Goal: Information Seeking & Learning: Learn about a topic

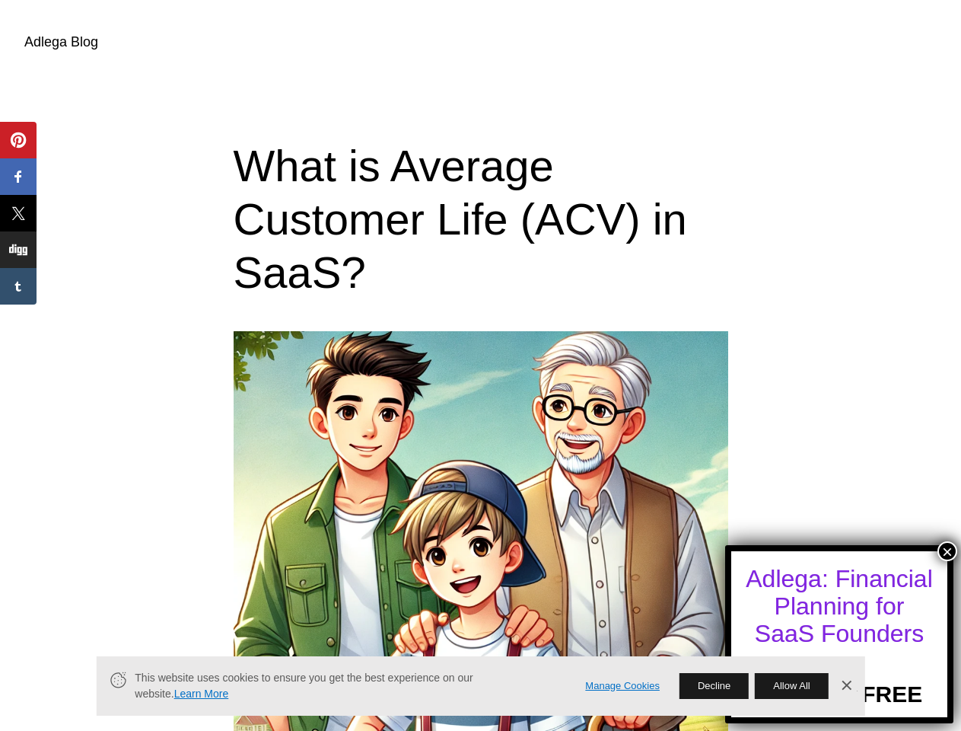
click at [947, 551] on button "×" at bounding box center [948, 551] width 20 height 20
click at [18, 140] on span "Pin" at bounding box center [20, 140] width 30 height 18
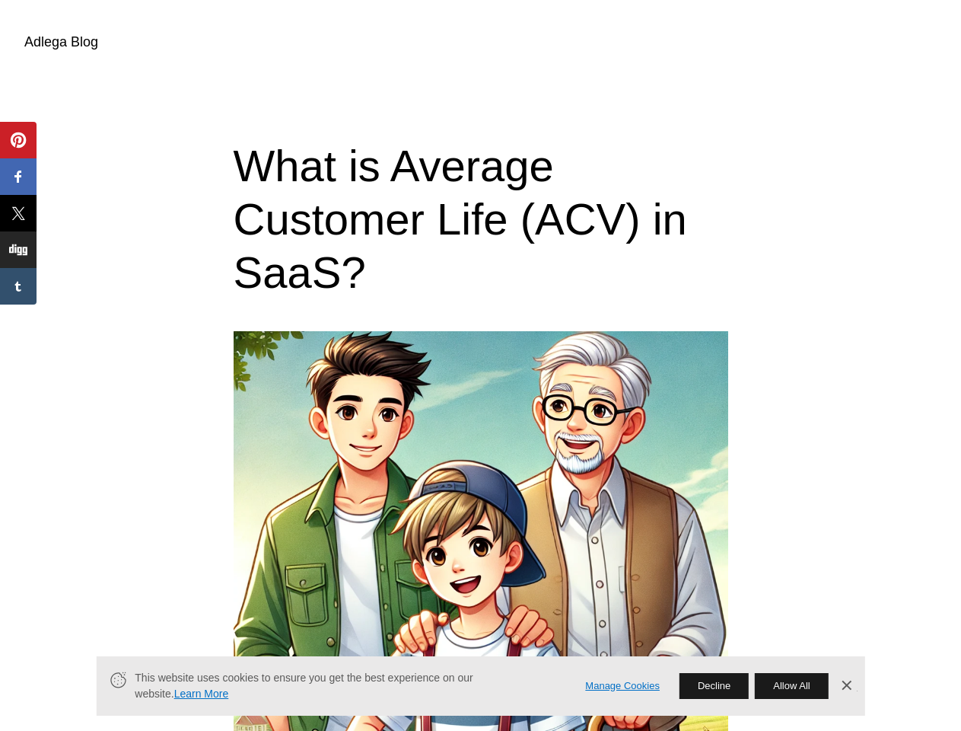
click at [18, 177] on span "Share" at bounding box center [29, 176] width 48 height 18
click at [18, 213] on span "Tweet" at bounding box center [29, 213] width 48 height 18
click at [18, 250] on span "Share" at bounding box center [29, 249] width 48 height 18
click at [18, 286] on span "Share" at bounding box center [29, 286] width 48 height 18
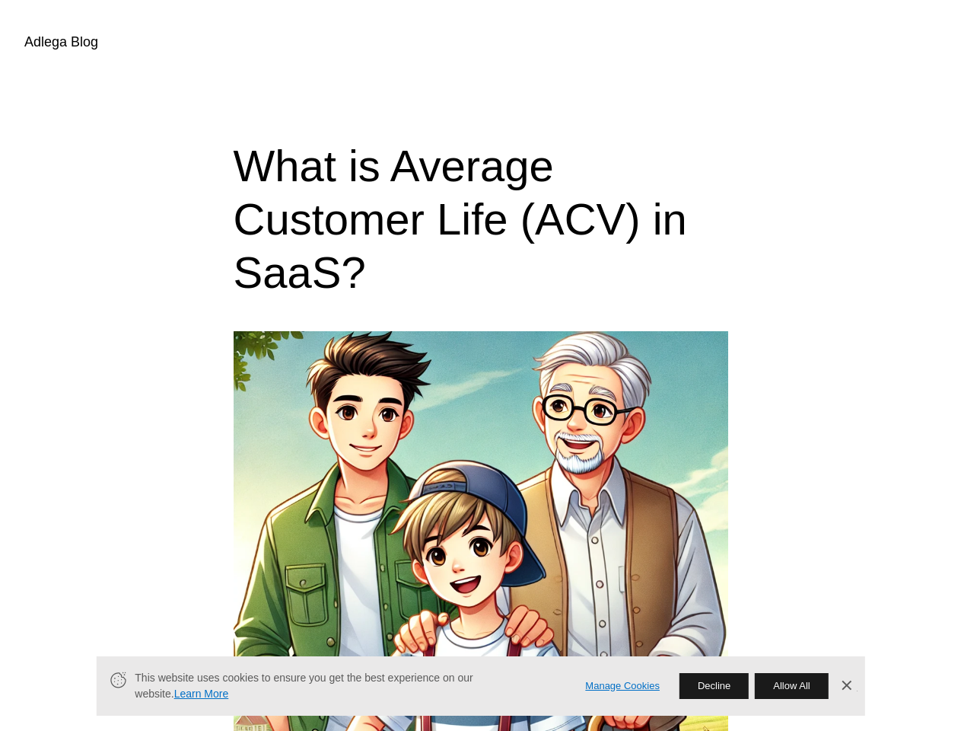
click at [623, 686] on link "Manage Cookies" at bounding box center [622, 686] width 75 height 16
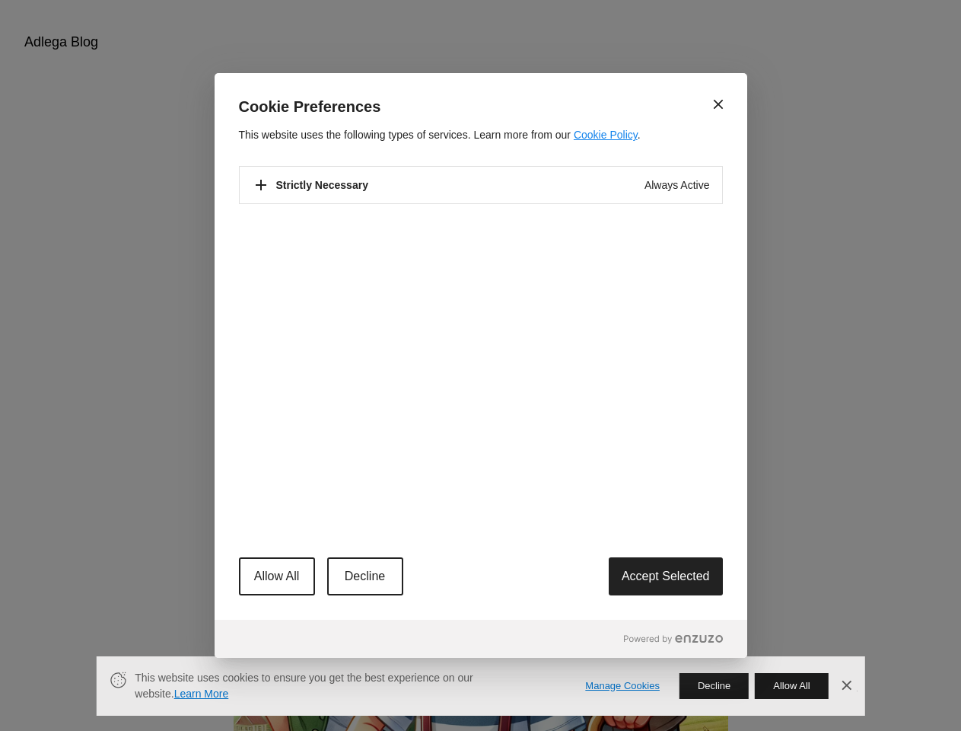
click at [713, 686] on div "Close Cookie Preferences This website uses the following types of services. Lea…" at bounding box center [480, 365] width 961 height 731
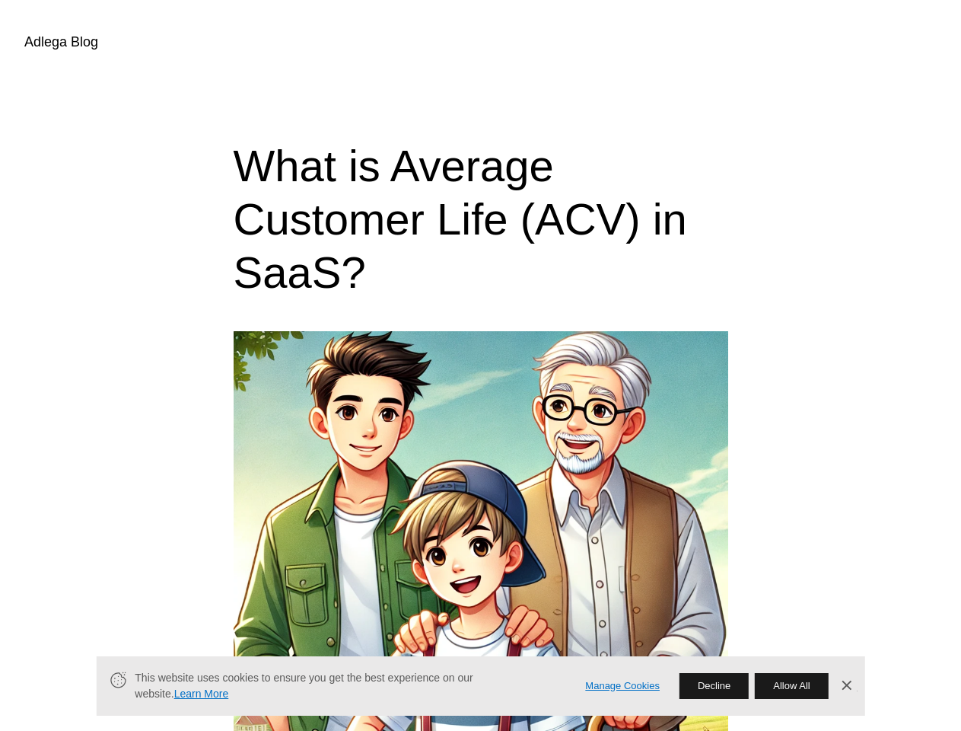
click at [791, 686] on button "Allow All" at bounding box center [791, 686] width 73 height 26
